Goal: Task Accomplishment & Management: Use online tool/utility

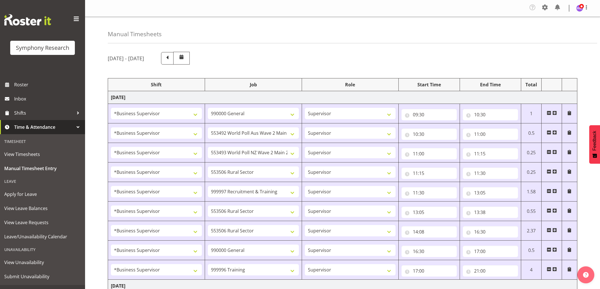
select select "1607"
select select "743"
select select "1607"
select select "10499"
select select "1607"
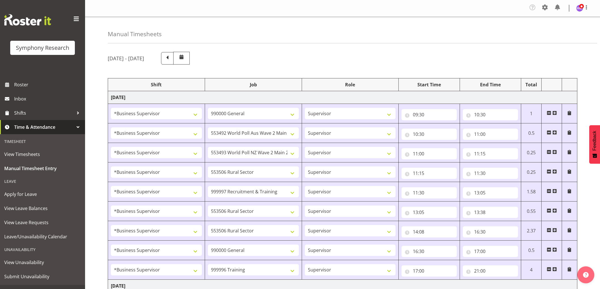
select select "10527"
select select "1607"
select select "10587"
select select "1607"
select select "2379"
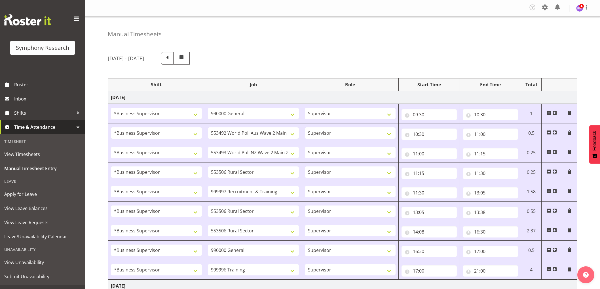
select select "1607"
select select "10587"
select select "1607"
select select "10587"
select select "1607"
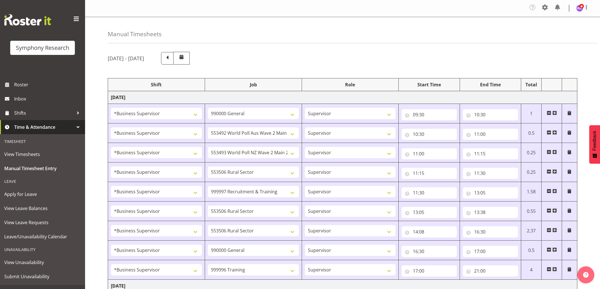
select select "743"
select select "1607"
select select "757"
select select "1607"
select select "2379"
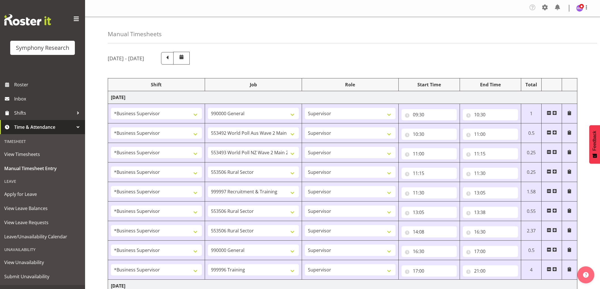
select select "1607"
select select "743"
select select "1607"
select select "10499"
select select "1607"
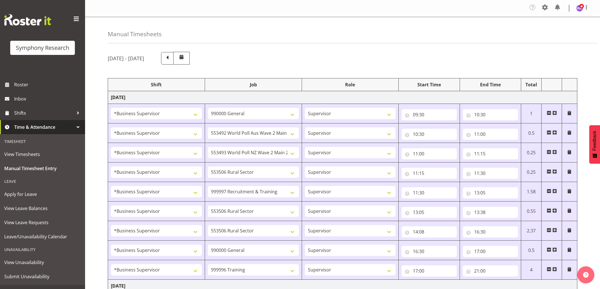
select select "10527"
select select "1607"
select select "10587"
select select "1607"
select select "10633"
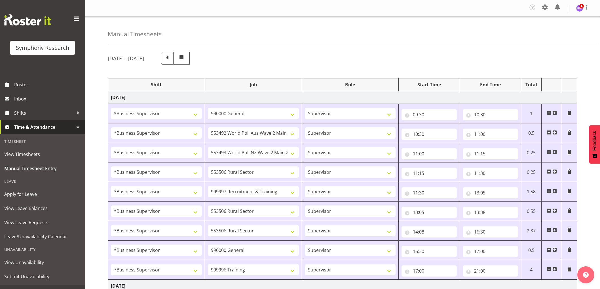
select select "1607"
select select "2379"
select select "1607"
select select "10587"
select select "1607"
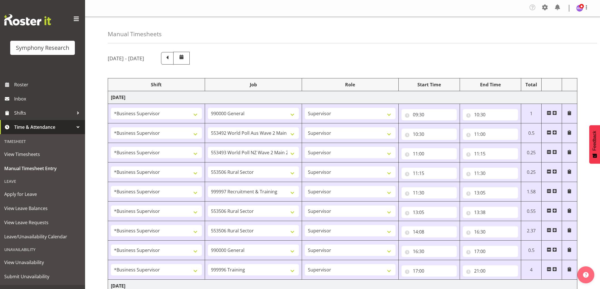
select select "10242"
select select "1607"
select select "757"
select select "1607"
select select "2379"
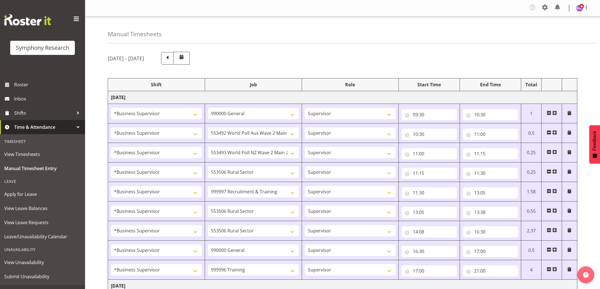
select select "1607"
select select "10587"
select select "1607"
select select "10527"
select select "1607"
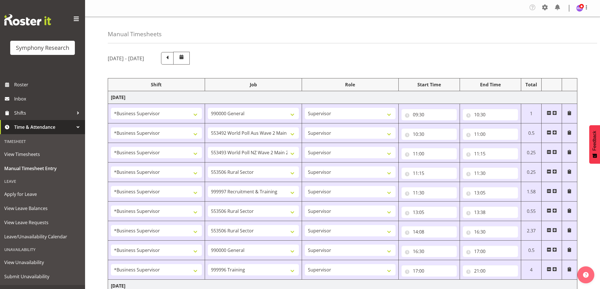
select select "10587"
select select "1607"
select select "743"
select select "1607"
select select "10585"
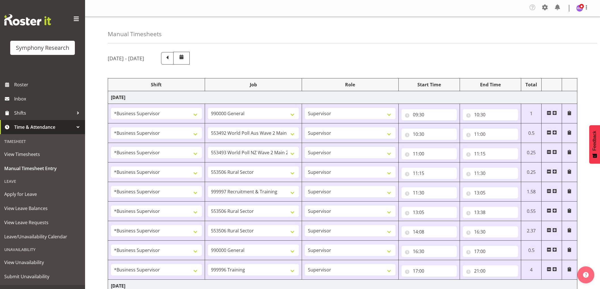
select select "81298"
select select "10587"
select select "47"
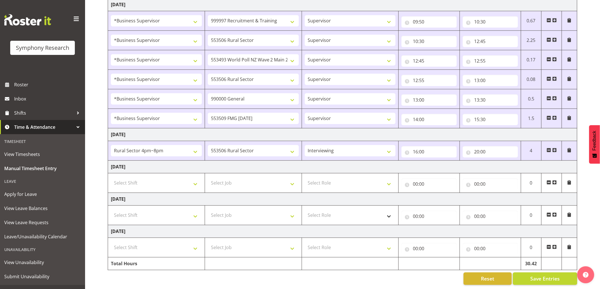
scroll to position [496, 0]
click at [548, 148] on span at bounding box center [548, 150] width 5 height 5
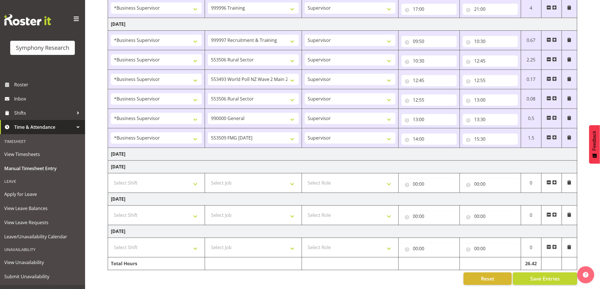
scroll to position [476, 0]
click at [536, 276] on span "Save Entries" at bounding box center [544, 278] width 29 height 7
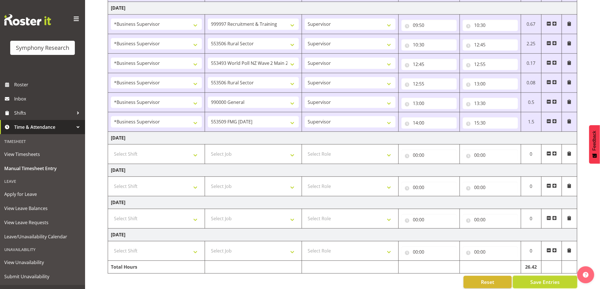
scroll to position [496, 0]
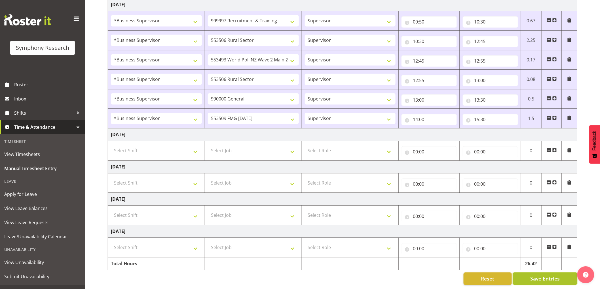
click at [569, 278] on button "Save Entries" at bounding box center [545, 279] width 64 height 12
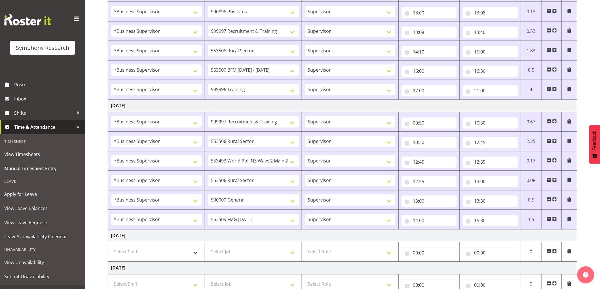
scroll to position [370, 0]
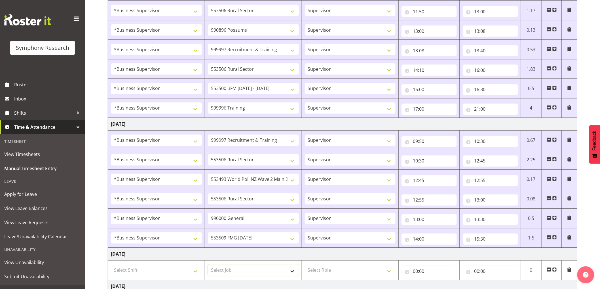
click at [233, 273] on select "Select Job 550060 IF Admin 553492 World Poll Aus Wave 2 Main 2025 553493 World …" at bounding box center [253, 270] width 91 height 11
click at [366, 261] on td "[DATE]" at bounding box center [342, 254] width 469 height 13
